Goal: Information Seeking & Learning: Learn about a topic

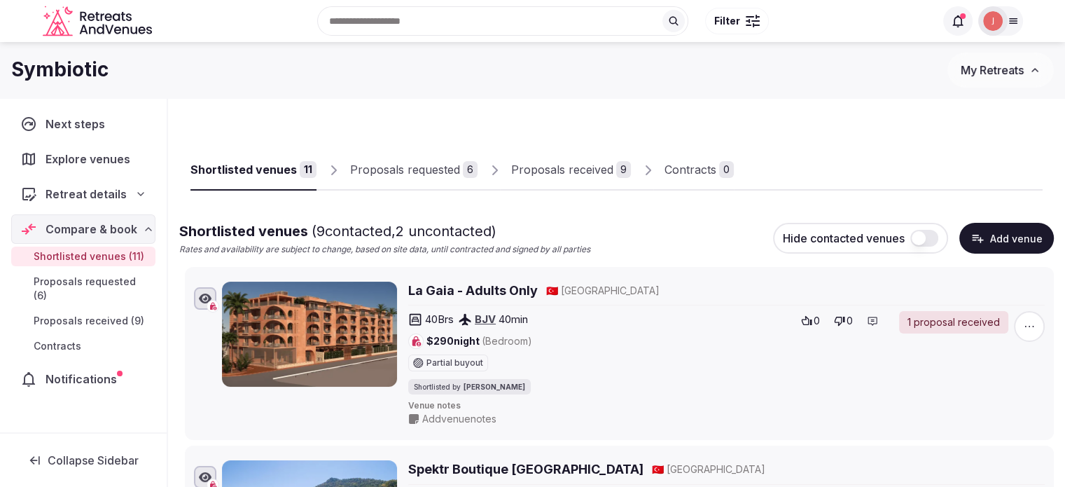
click at [537, 179] on link "Proposals received 9" at bounding box center [571, 170] width 120 height 41
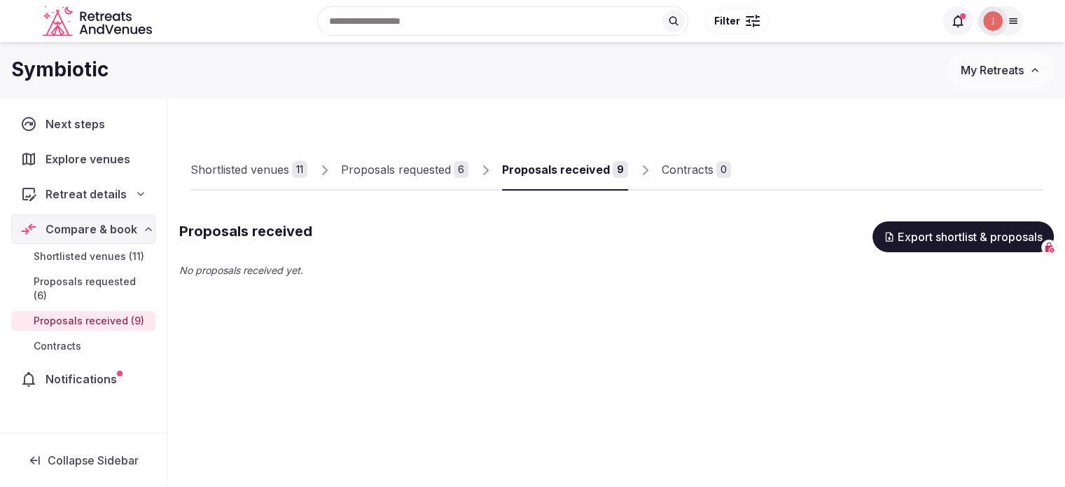
click at [391, 190] on link "Proposals requested 6" at bounding box center [404, 170] width 127 height 41
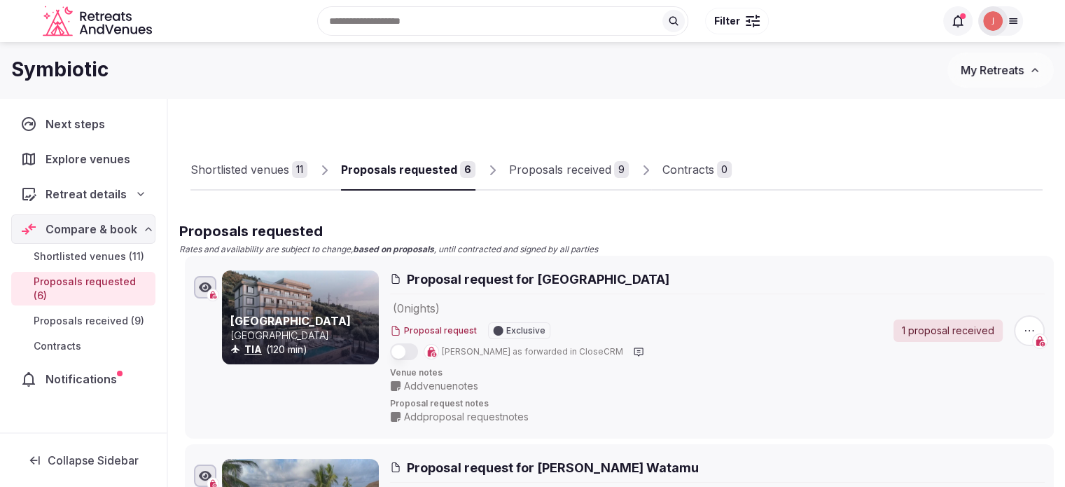
click at [551, 151] on link "Proposals received 9" at bounding box center [569, 170] width 120 height 41
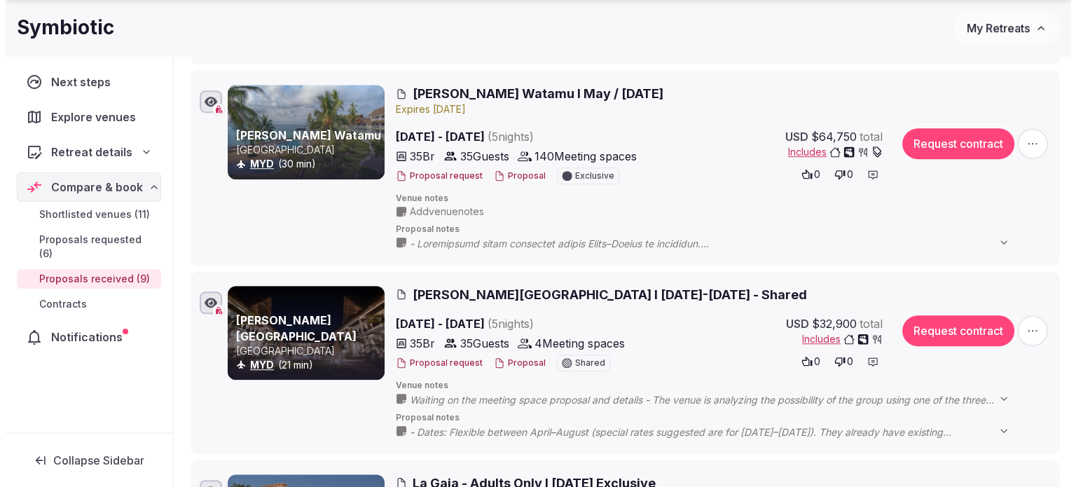
scroll to position [980, 0]
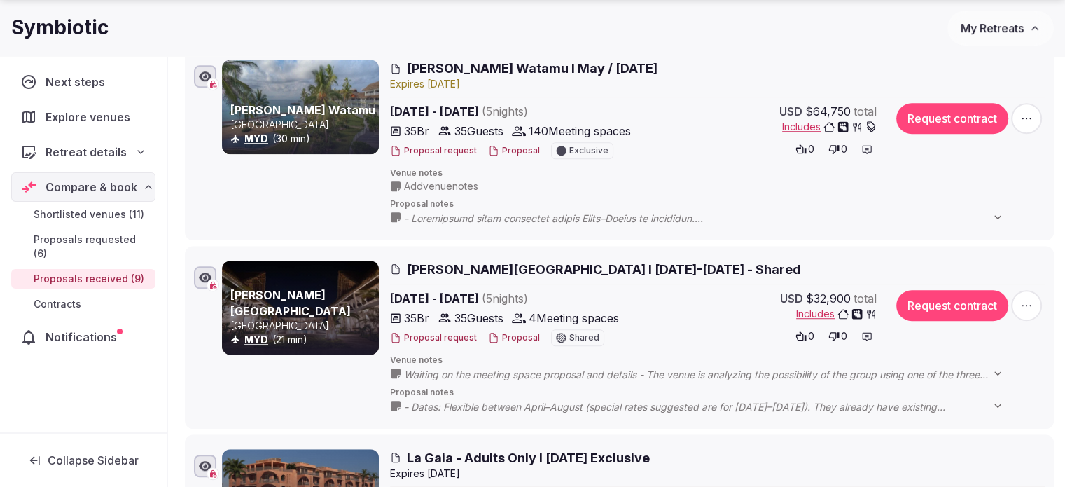
click at [433, 62] on span "Hemingways Watamu I May / June 2026" at bounding box center [532, 69] width 251 height 18
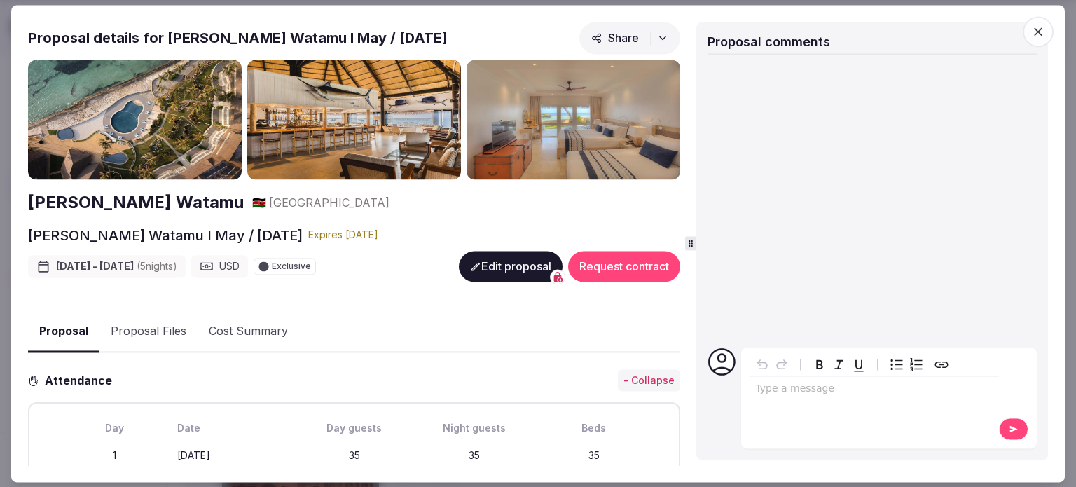
click at [105, 211] on h2 "[PERSON_NAME] Watamu" at bounding box center [136, 203] width 216 height 24
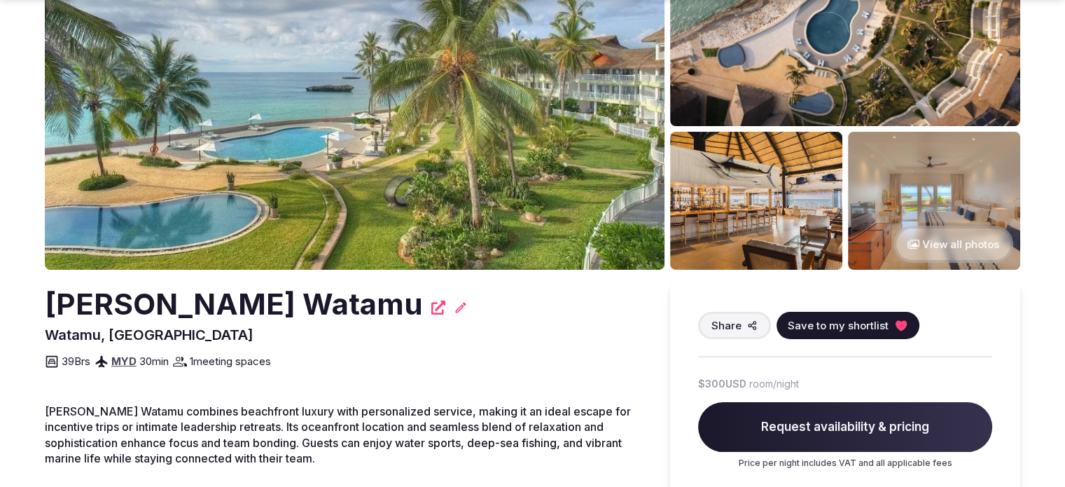
scroll to position [140, 0]
click at [412, 152] on img at bounding box center [355, 100] width 620 height 340
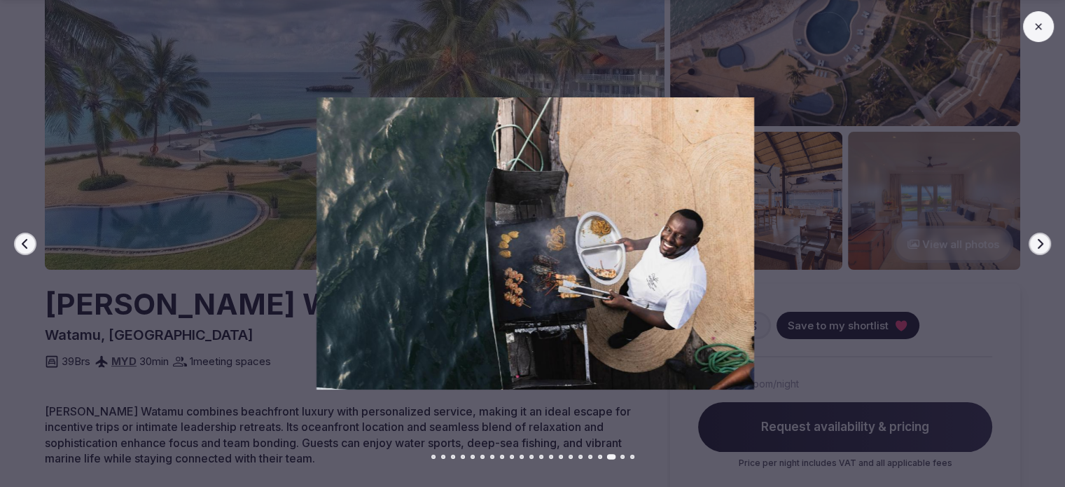
click at [817, 124] on img at bounding box center [535, 243] width 746 height 292
click at [1036, 31] on icon at bounding box center [1038, 26] width 11 height 11
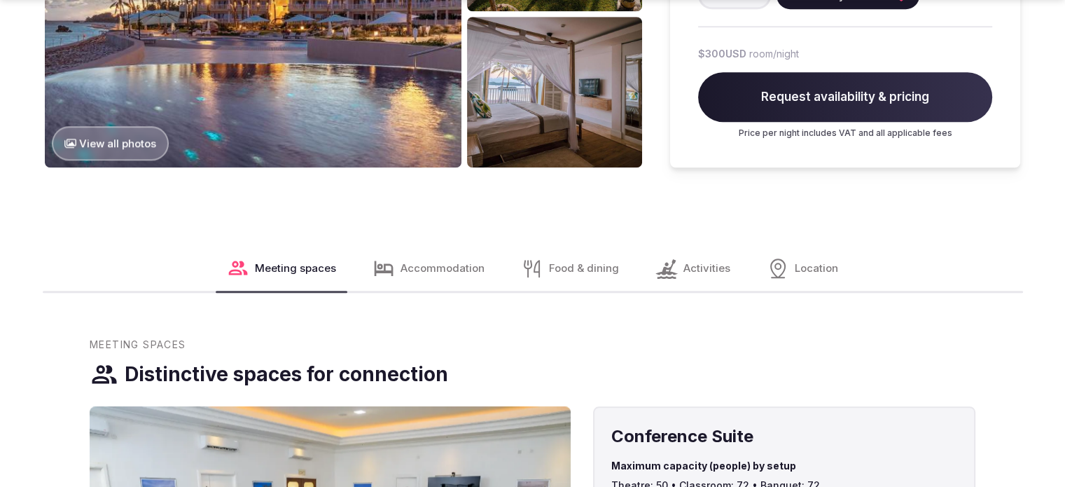
scroll to position [1541, 0]
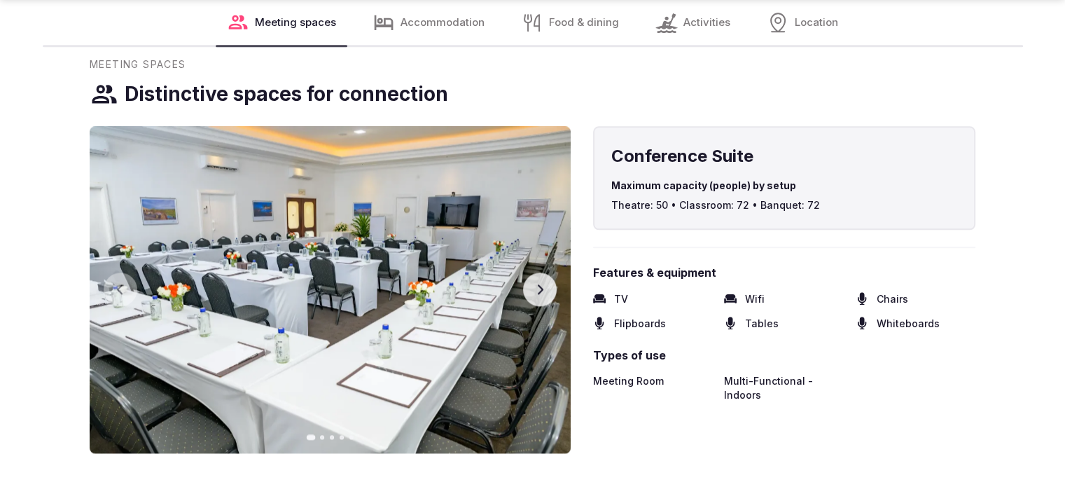
click at [543, 292] on icon "button" at bounding box center [539, 289] width 11 height 11
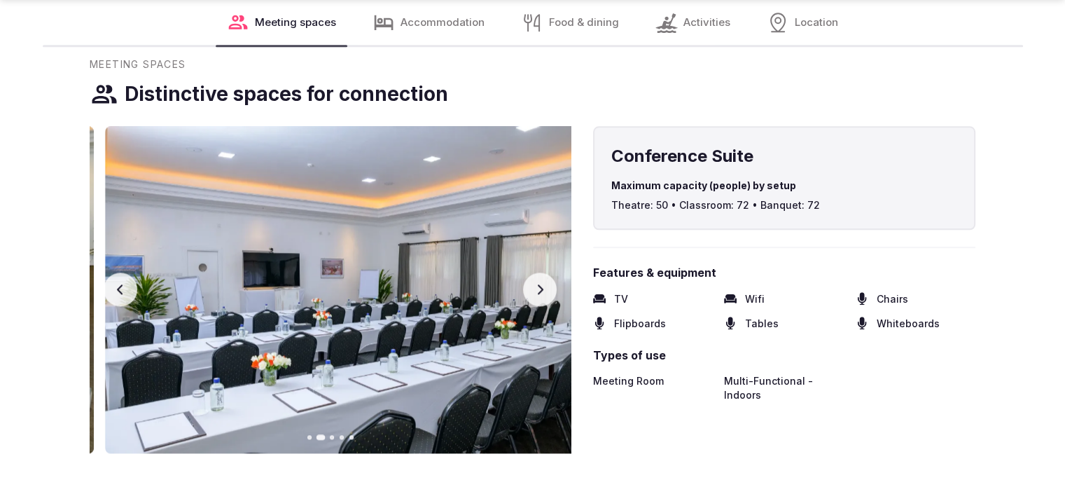
click at [535, 287] on icon "button" at bounding box center [539, 289] width 11 height 11
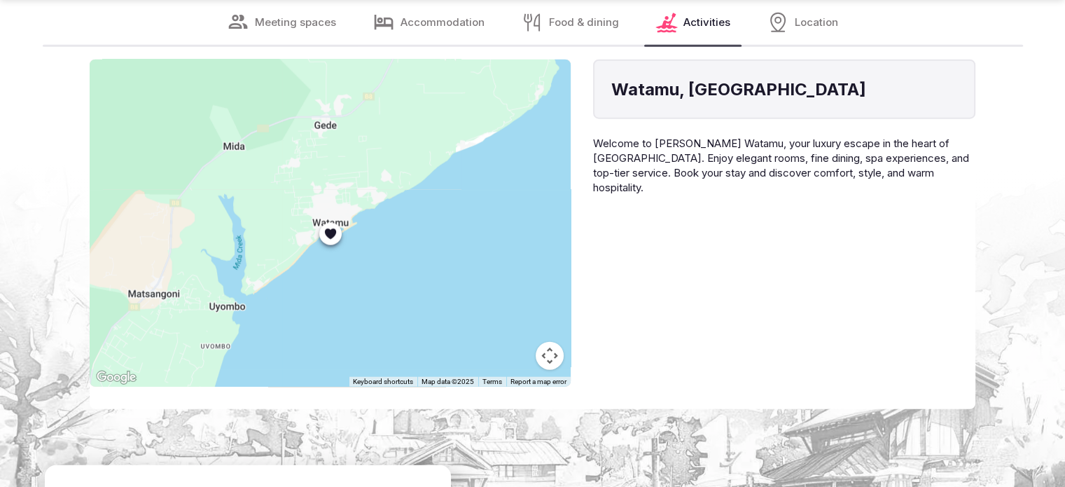
scroll to position [3501, 0]
